Goal: Find specific page/section: Find specific page/section

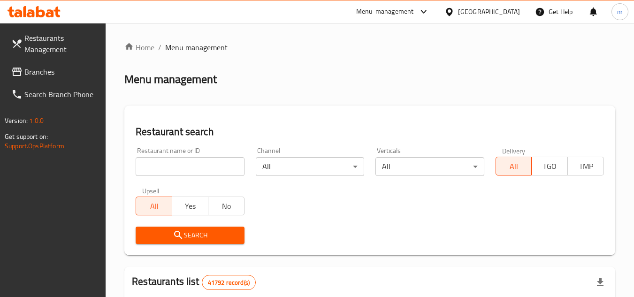
click at [34, 77] on span "Branches" at bounding box center [61, 71] width 74 height 11
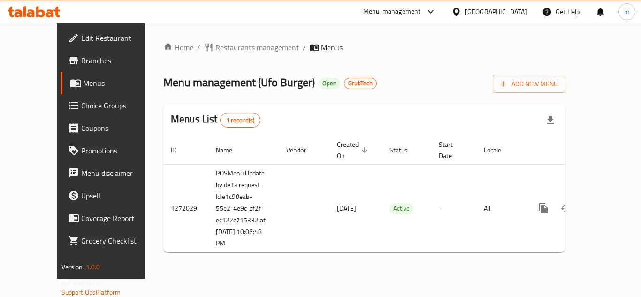
click at [384, 73] on div "Menu management ( Ufo Burger ) Open GrubTech Add New Menu" at bounding box center [364, 82] width 402 height 21
click at [215, 46] on span "Restaurants management" at bounding box center [256, 47] width 83 height 11
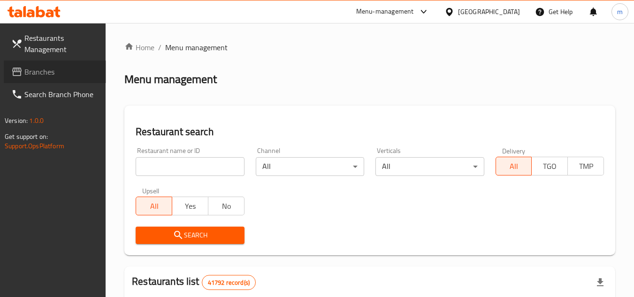
click at [62, 68] on span "Branches" at bounding box center [61, 71] width 74 height 11
